Goal: Transaction & Acquisition: Download file/media

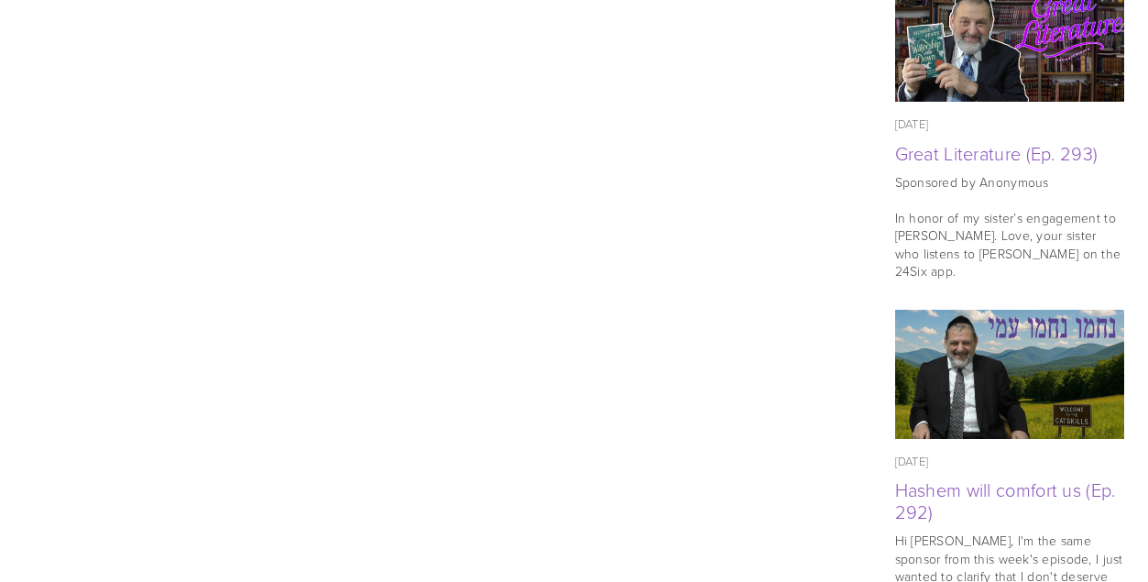
scroll to position [1266, 0]
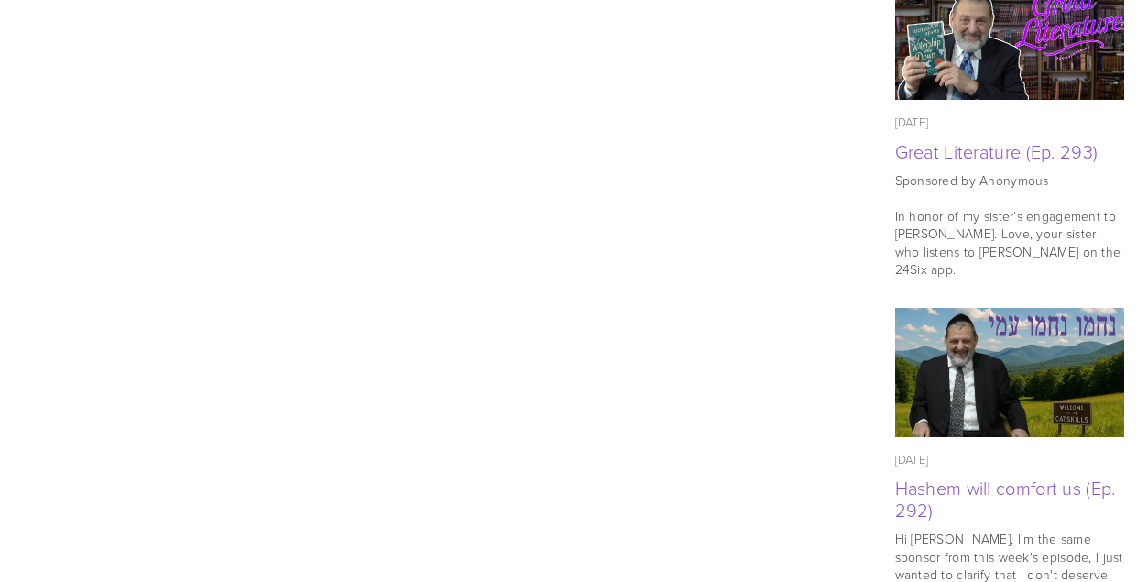
click at [1147, 249] on html "No results found. RabbiOrlofsky.com 🎉 NEW! Parasha in 5 The Rabbi Orlofsky Show…" at bounding box center [574, 564] width 1148 height 3661
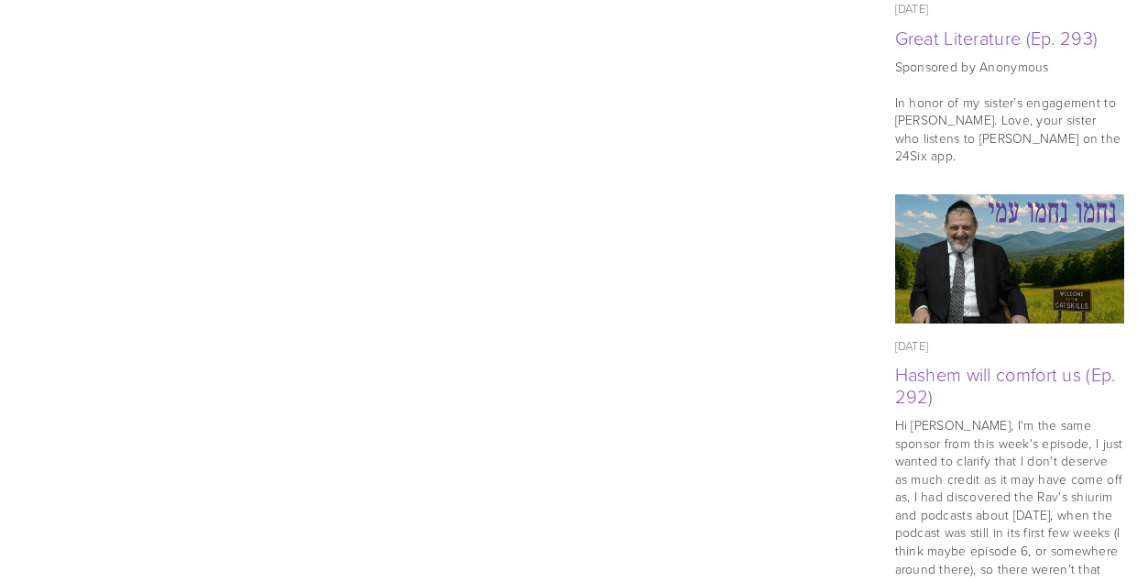
scroll to position [1388, 0]
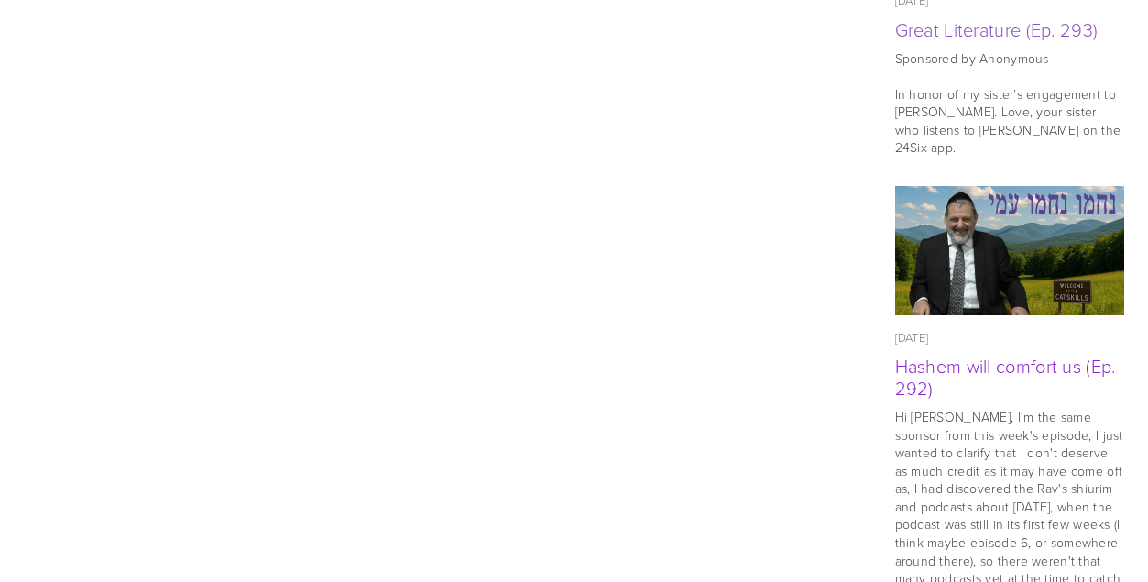
click at [932, 353] on link "Hashem will comfort us (Ep. 292)" at bounding box center [1005, 377] width 221 height 48
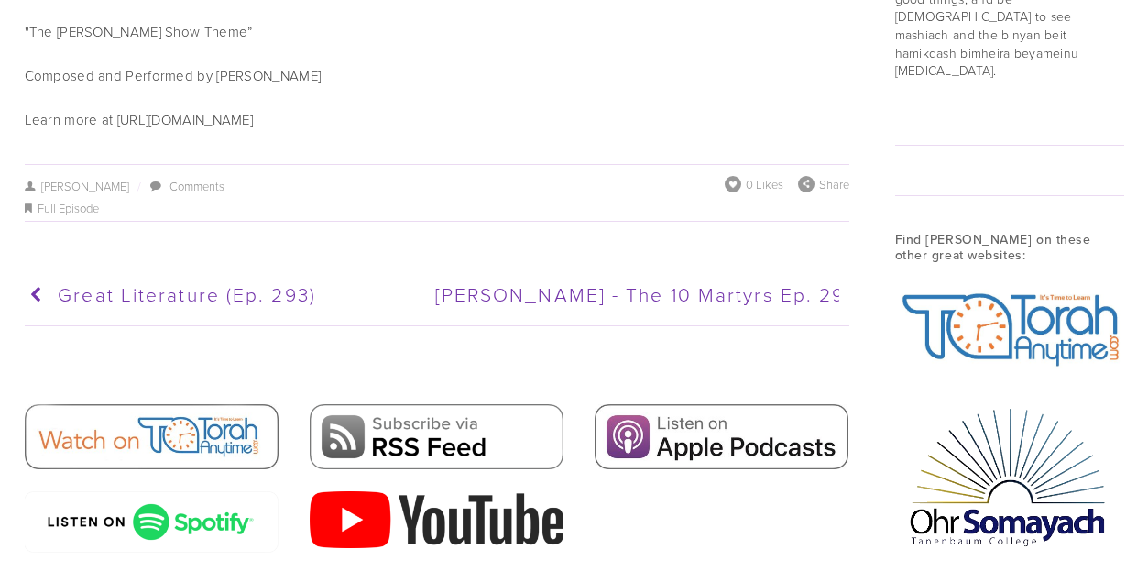
scroll to position [2185, 0]
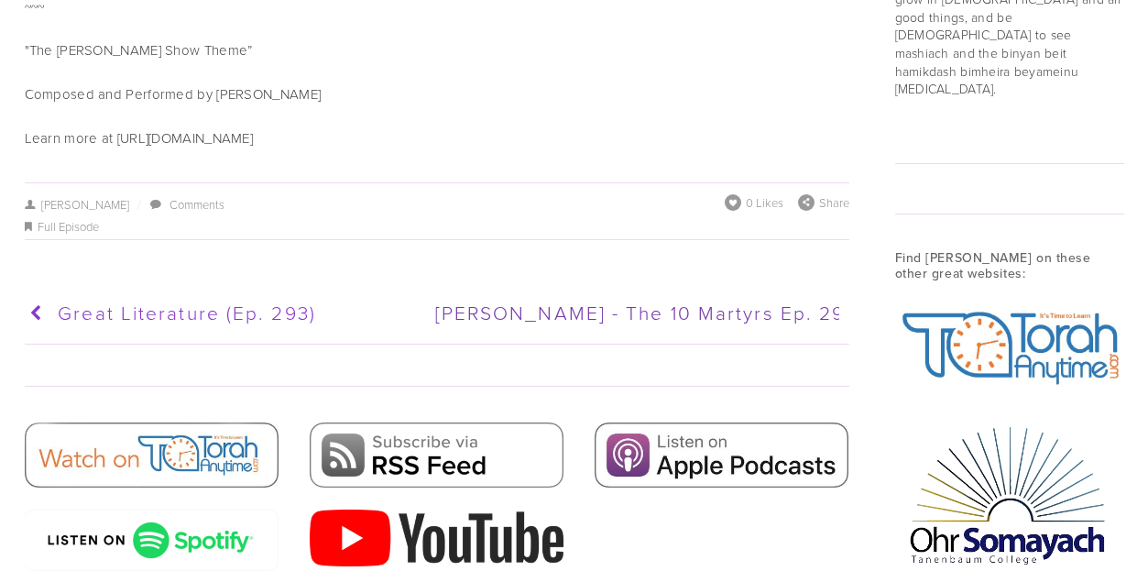
click at [158, 299] on span "Great Literature (Ep. 293)" at bounding box center [187, 312] width 258 height 27
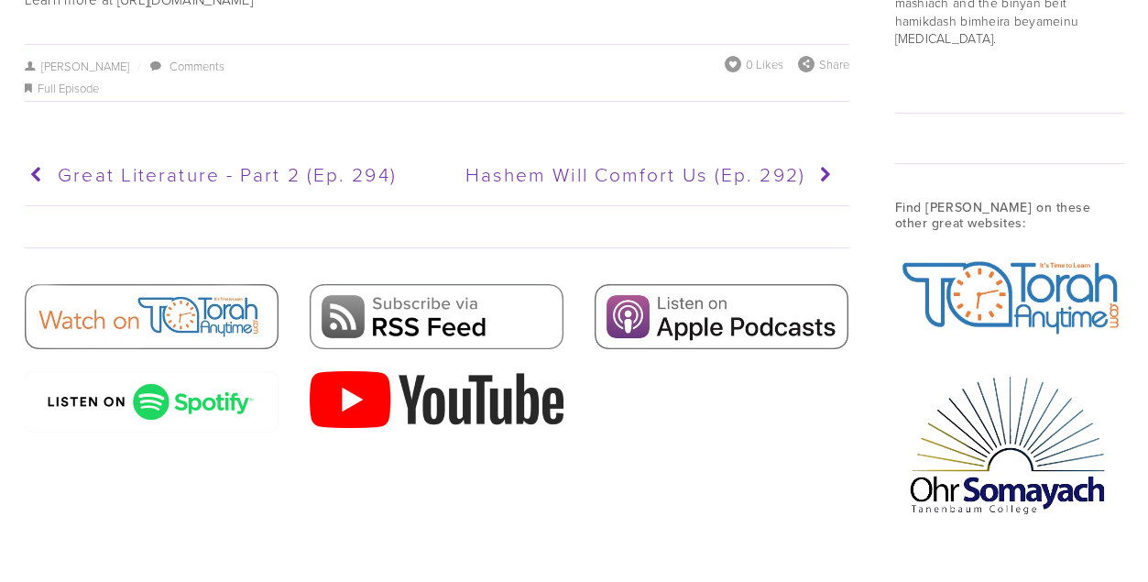
scroll to position [2237, 0]
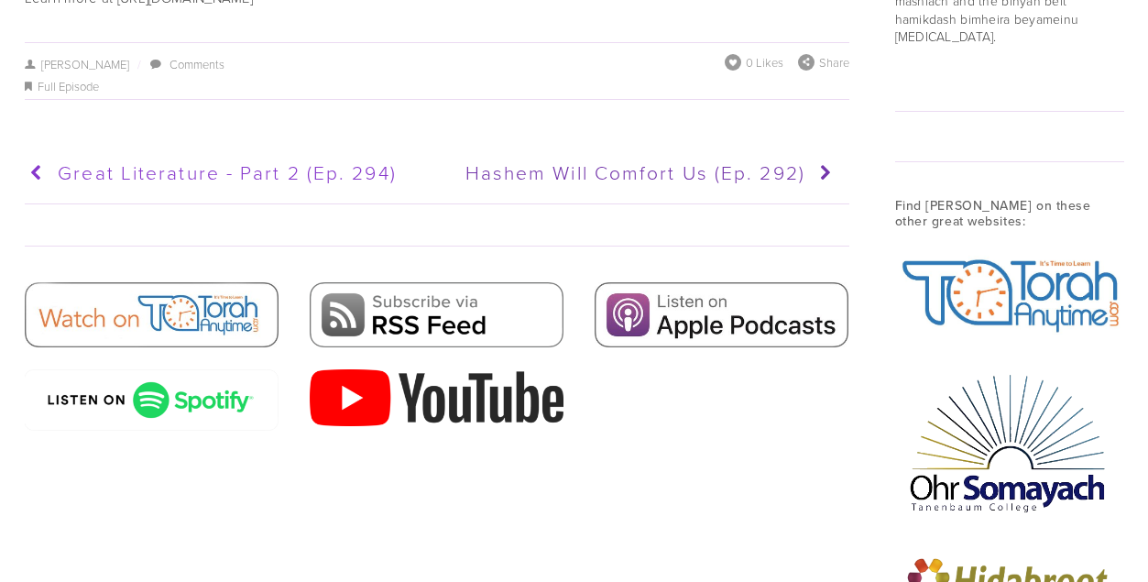
click at [283, 158] on span "Great Literature - Part 2 (Ep. 294)" at bounding box center [227, 171] width 339 height 27
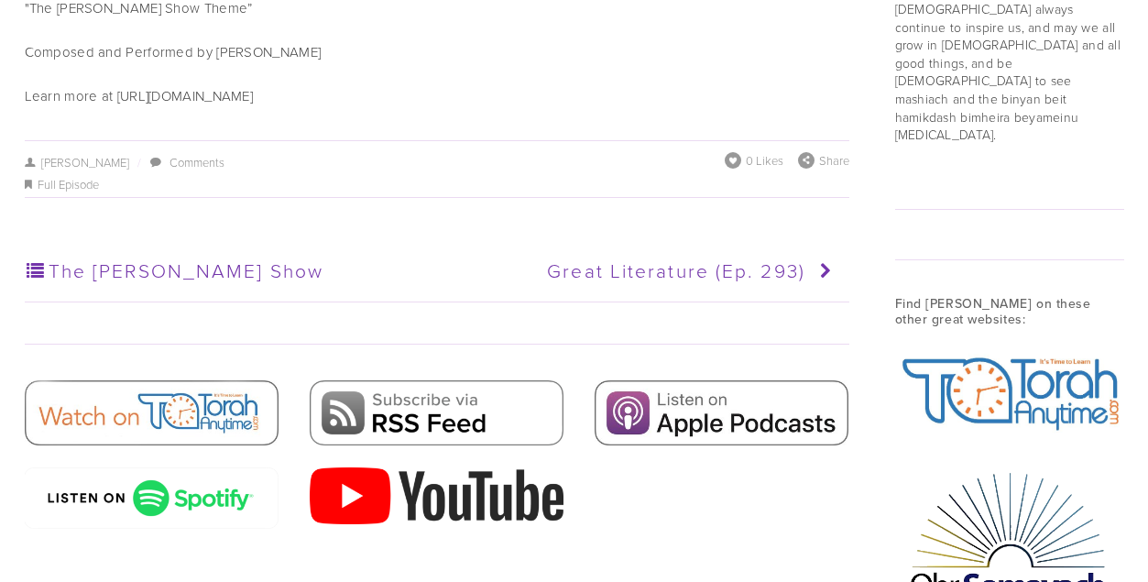
scroll to position [2149, 0]
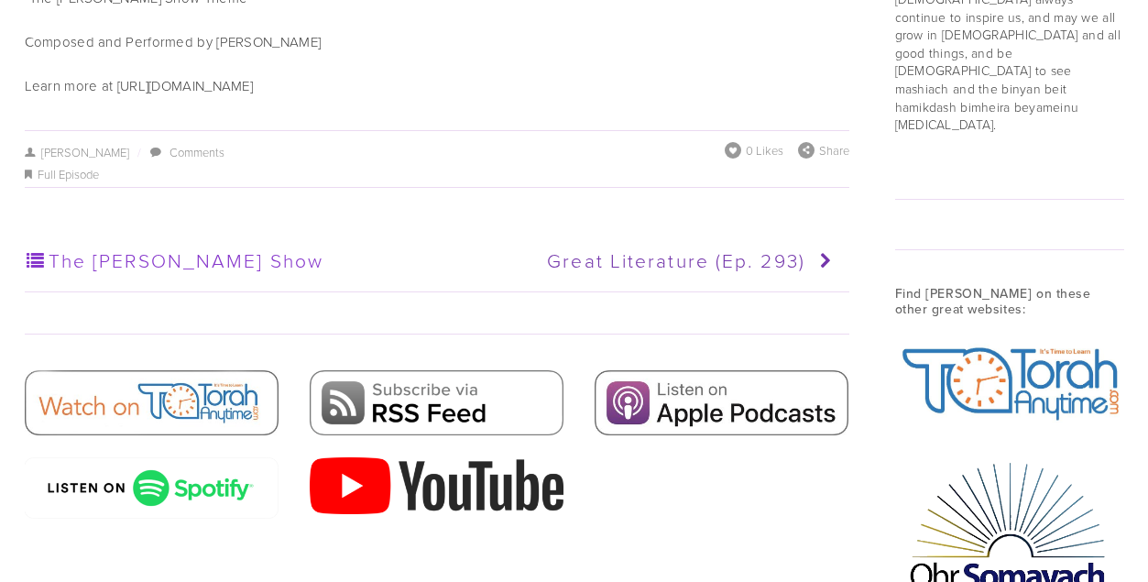
click at [134, 243] on link "The [PERSON_NAME] Show" at bounding box center [227, 261] width 404 height 46
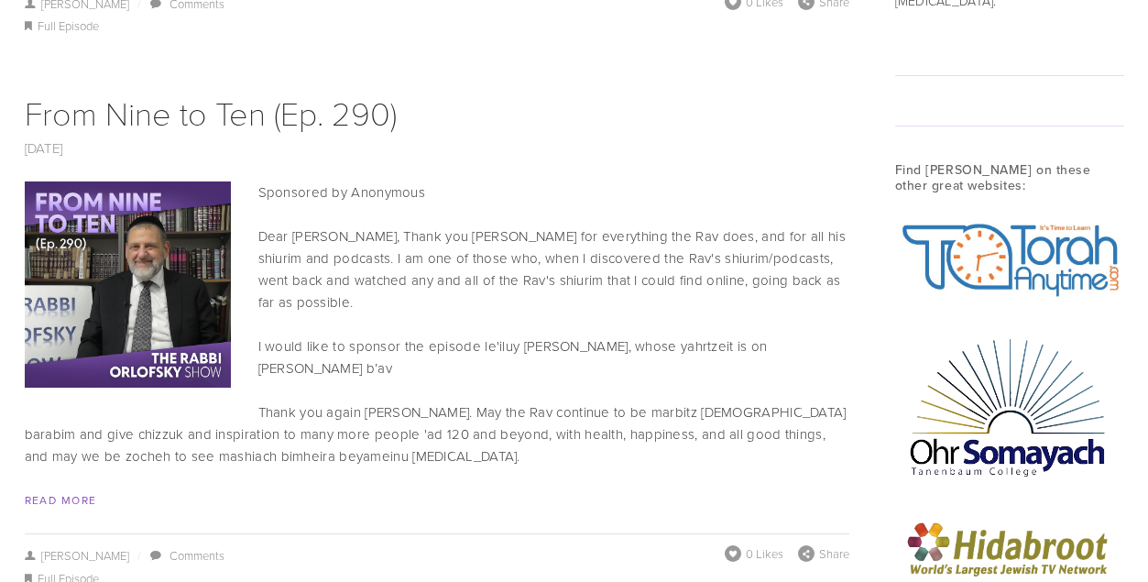
scroll to position [2255, 0]
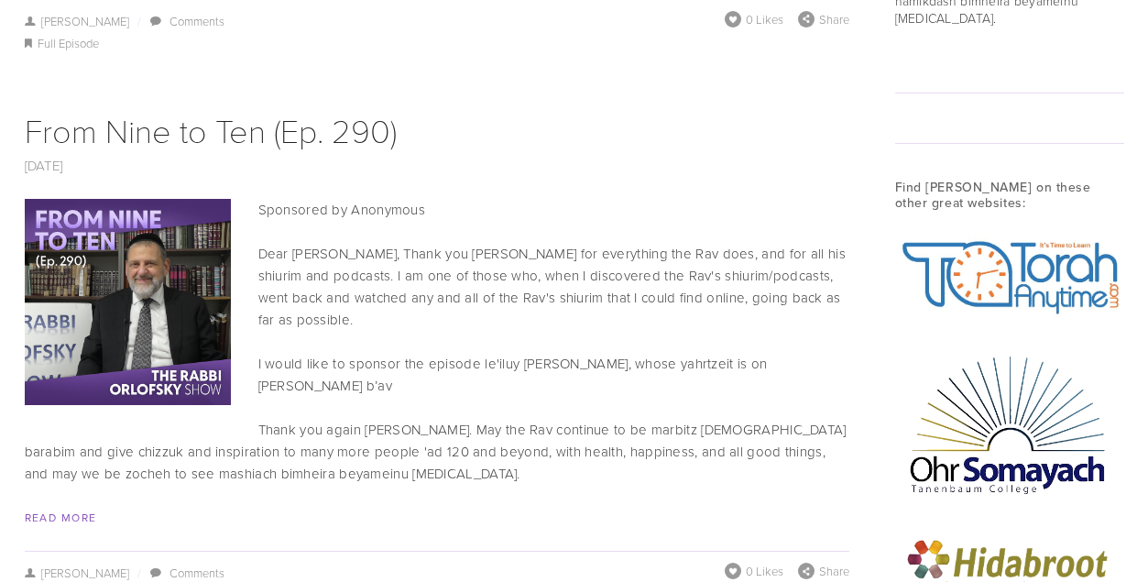
click at [82, 507] on span "Read More" at bounding box center [437, 518] width 824 height 22
click at [79, 509] on link "Read More" at bounding box center [61, 517] width 72 height 16
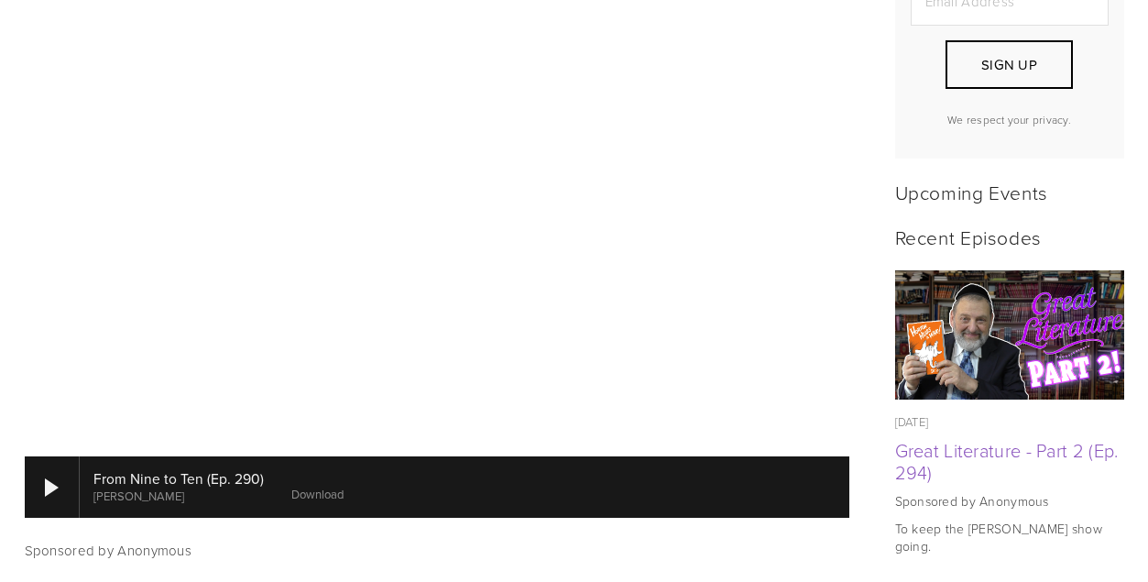
scroll to position [682, 0]
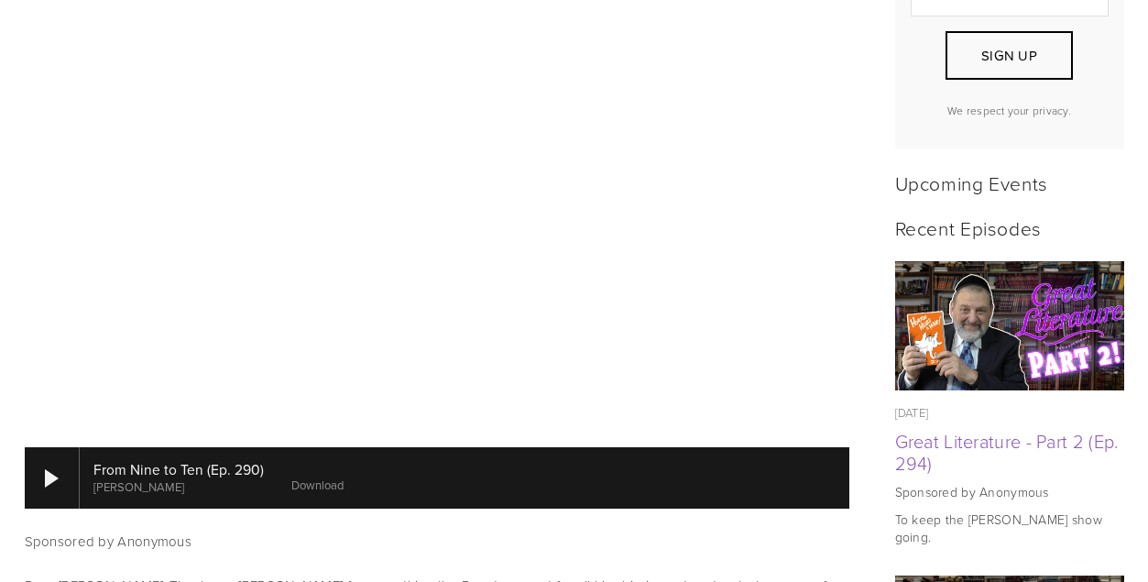
click at [295, 476] on link "Download" at bounding box center [317, 484] width 52 height 16
